Goal: Information Seeking & Learning: Learn about a topic

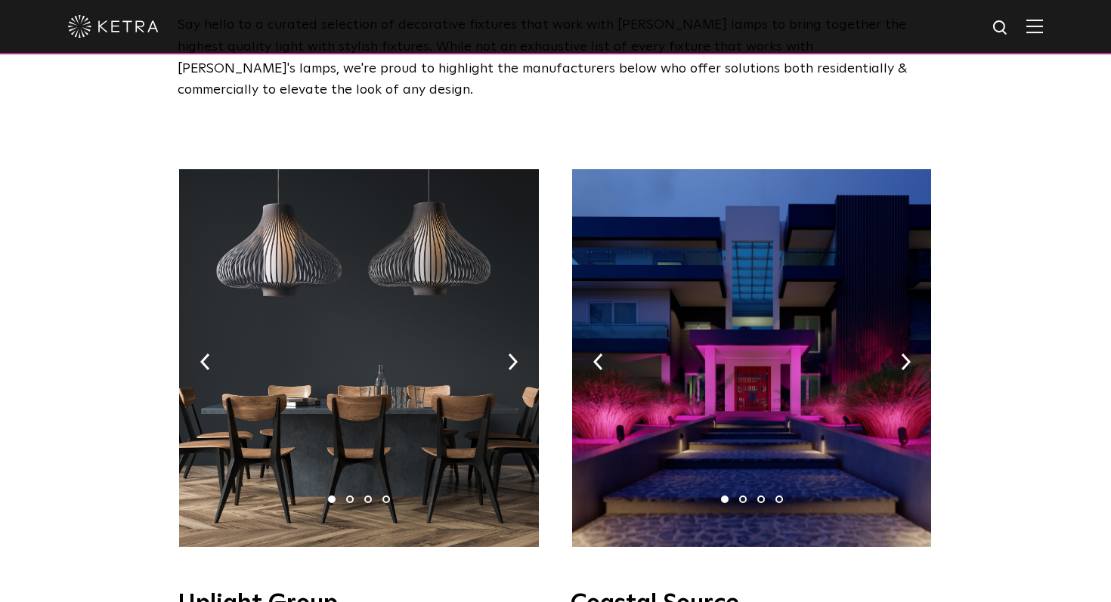
scroll to position [95, 0]
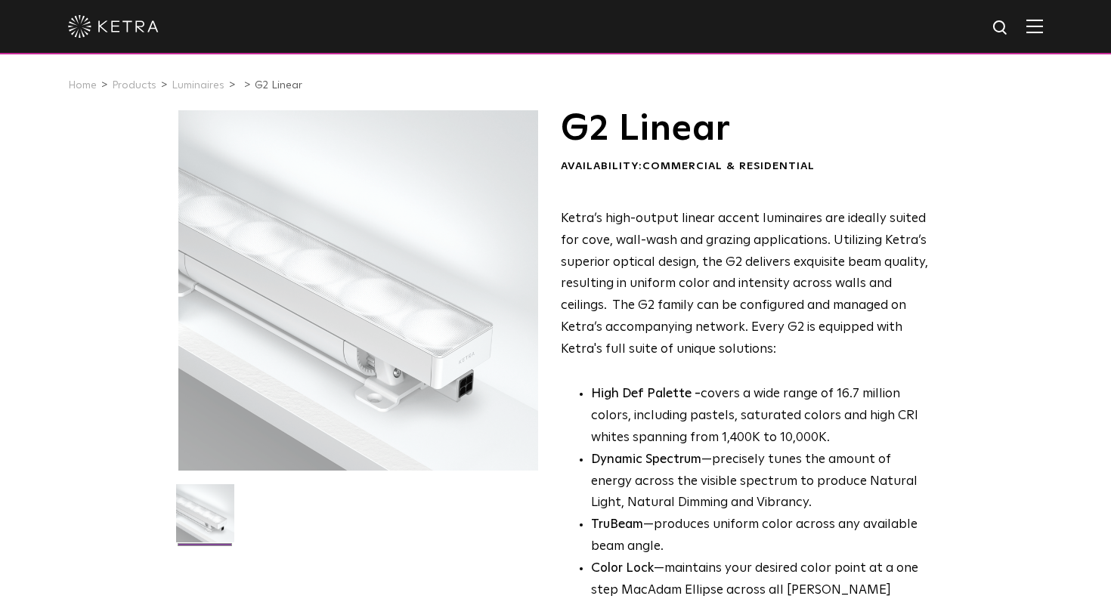
click at [388, 268] on div at bounding box center [358, 290] width 361 height 361
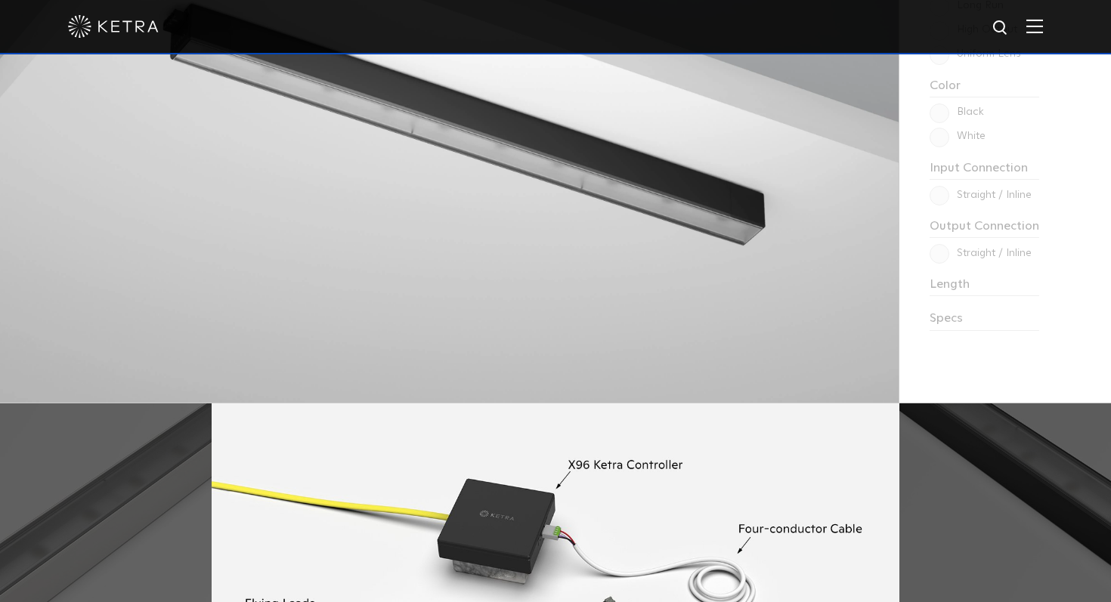
scroll to position [1472, 0]
